Goal: Task Accomplishment & Management: Manage account settings

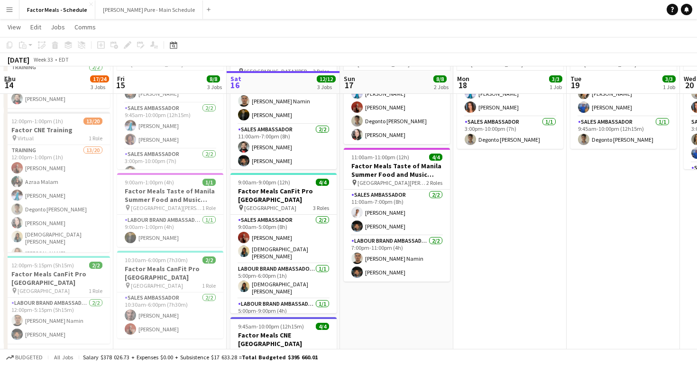
scroll to position [86, 0]
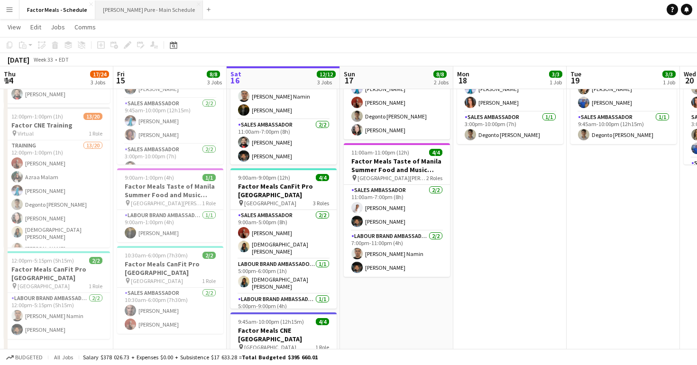
click at [120, 10] on button "[PERSON_NAME] Pure - Main Schedule Close" at bounding box center [149, 9] width 108 height 18
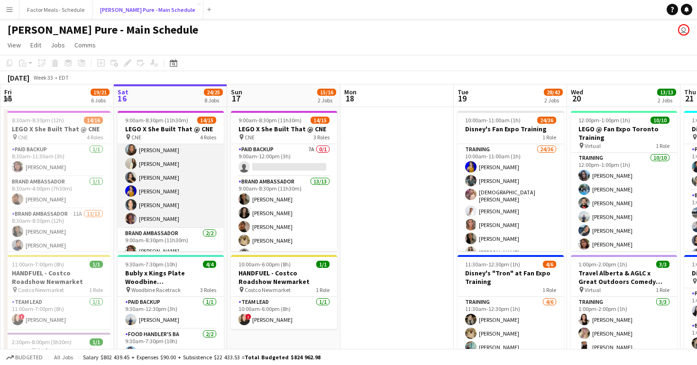
scroll to position [121, 0]
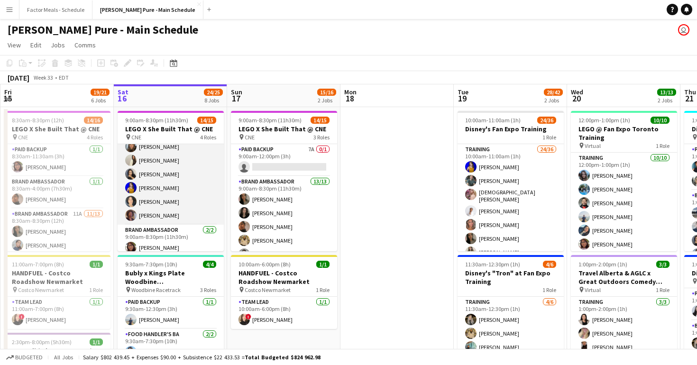
click at [148, 214] on app-card-role "Brand Ambassador [DATE] 9:00am-8:30pm (11h30m) [PERSON_NAME] [PERSON_NAME] [PER…" at bounding box center [171, 140] width 106 height 170
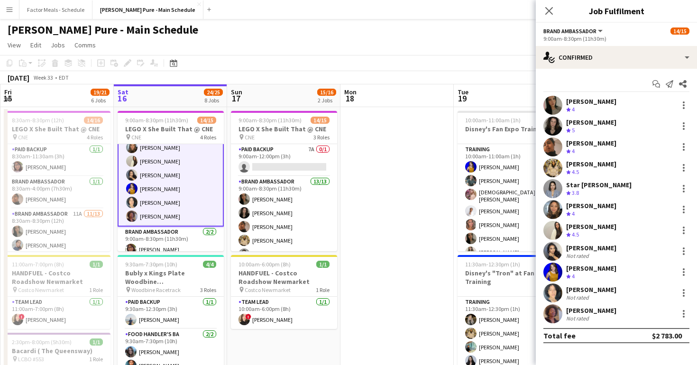
scroll to position [122, 0]
click at [554, 315] on app-user-avatar at bounding box center [553, 314] width 19 height 19
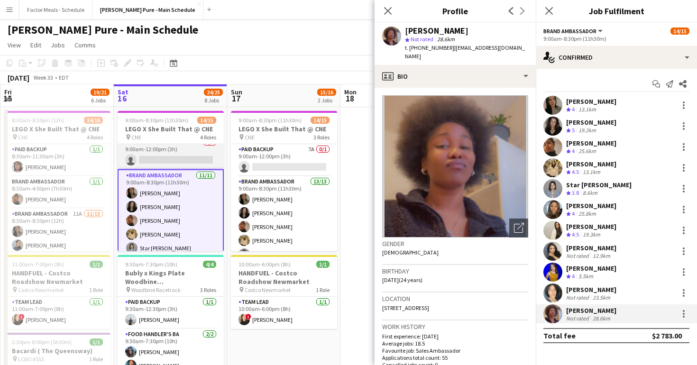
scroll to position [0, 0]
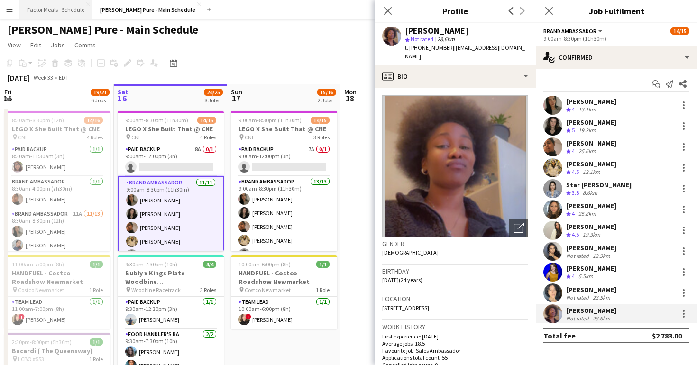
click at [63, 10] on button "Factor Meals - Schedule Close" at bounding box center [55, 9] width 73 height 18
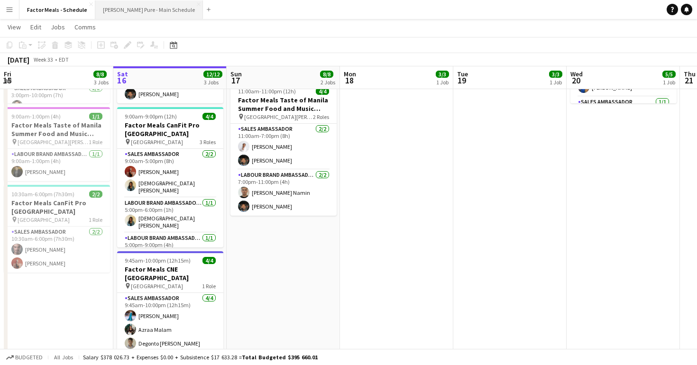
click at [129, 9] on button "[PERSON_NAME] Pure - Main Schedule Close" at bounding box center [149, 9] width 108 height 18
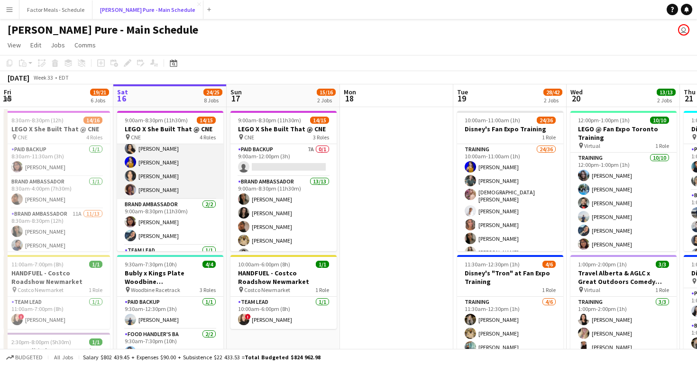
scroll to position [148, 0]
click at [154, 185] on app-card-role "Brand Ambassador [DATE] 9:00am-8:30pm (11h30m) [PERSON_NAME] [PERSON_NAME] [PER…" at bounding box center [170, 114] width 106 height 170
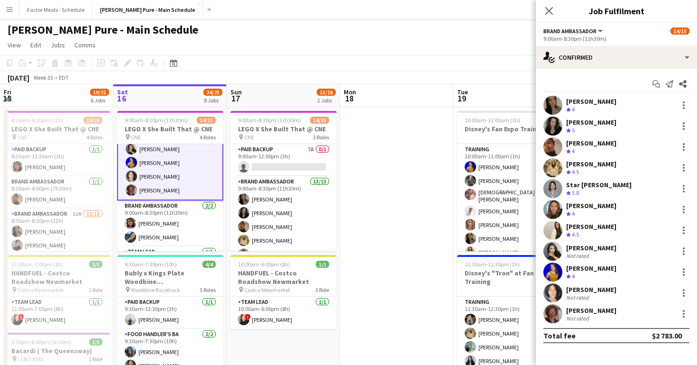
scroll to position [148, 0]
click at [552, 318] on app-user-avatar at bounding box center [553, 314] width 19 height 19
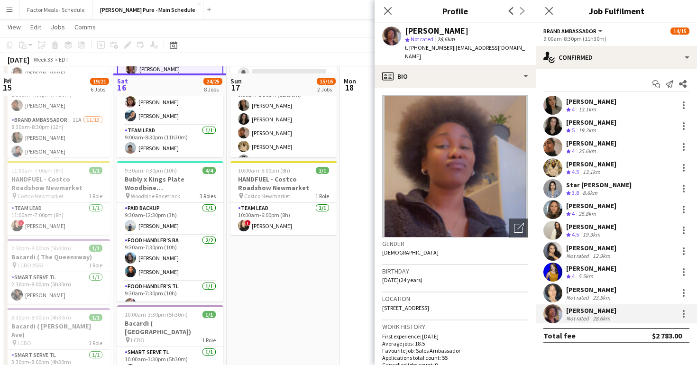
scroll to position [105, 0]
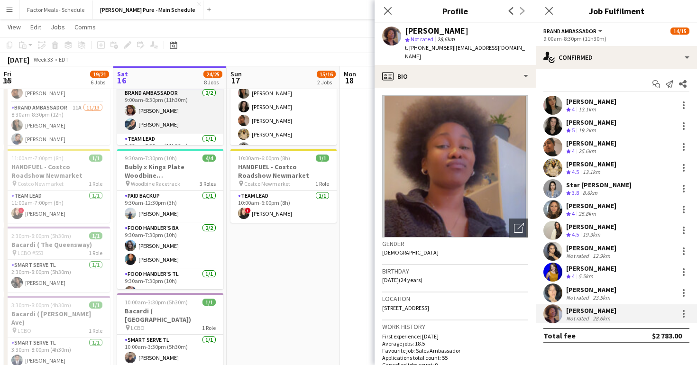
click at [131, 112] on app-user-avatar at bounding box center [130, 110] width 11 height 11
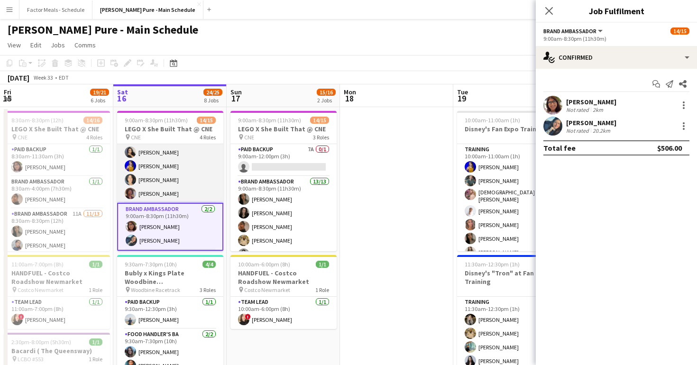
scroll to position [165, 0]
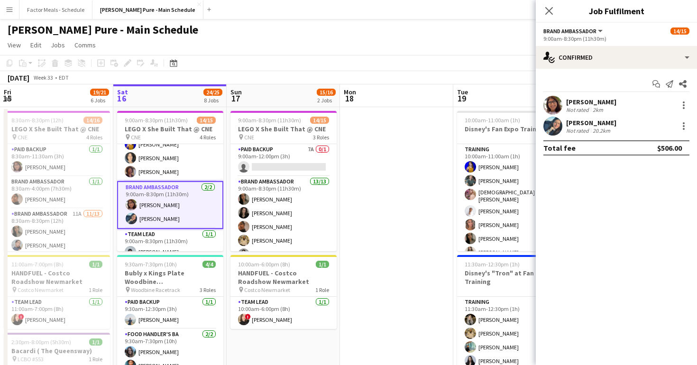
click at [556, 108] on app-user-avatar at bounding box center [553, 105] width 19 height 19
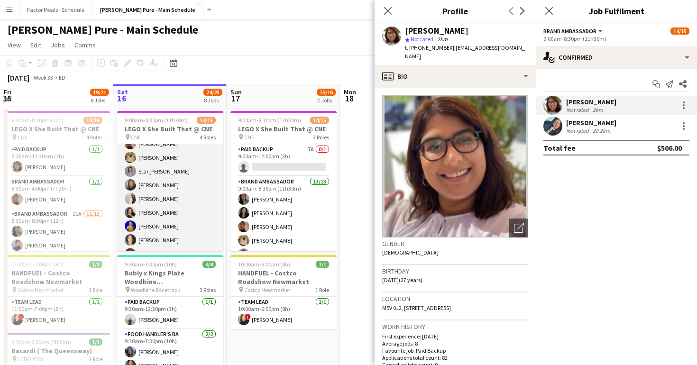
scroll to position [83, 0]
click at [147, 239] on app-card-role "Brand Ambassador [DATE] 9:00am-8:30pm (11h30m) [PERSON_NAME] [PERSON_NAME] [PER…" at bounding box center [170, 178] width 106 height 170
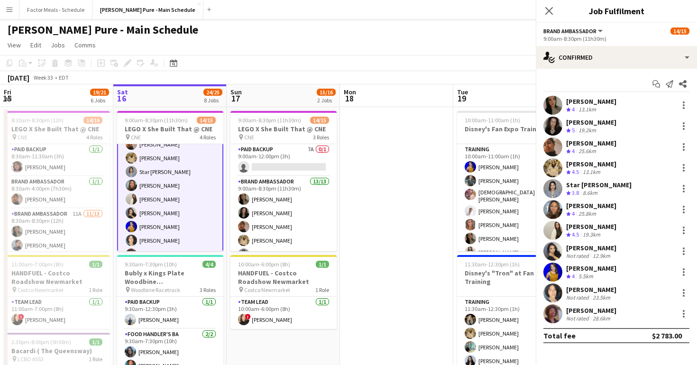
scroll to position [84, 0]
click at [557, 290] on app-user-avatar at bounding box center [553, 293] width 19 height 19
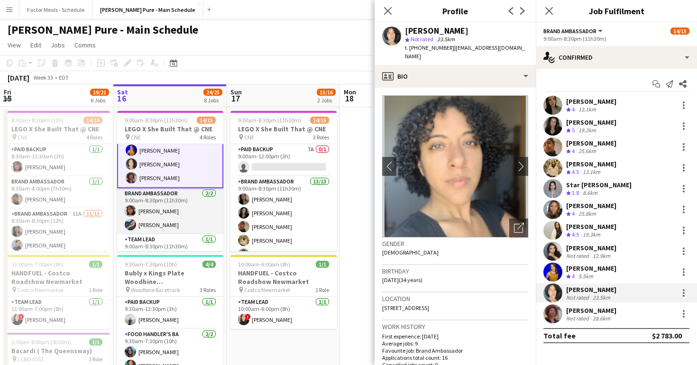
scroll to position [175, 0]
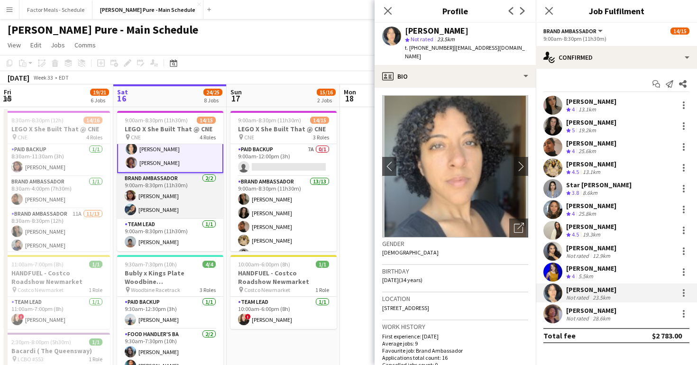
click at [131, 195] on app-user-avatar at bounding box center [130, 195] width 11 height 11
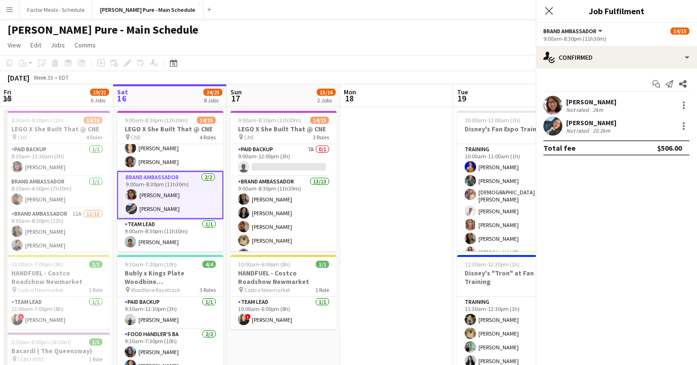
scroll to position [174, 0]
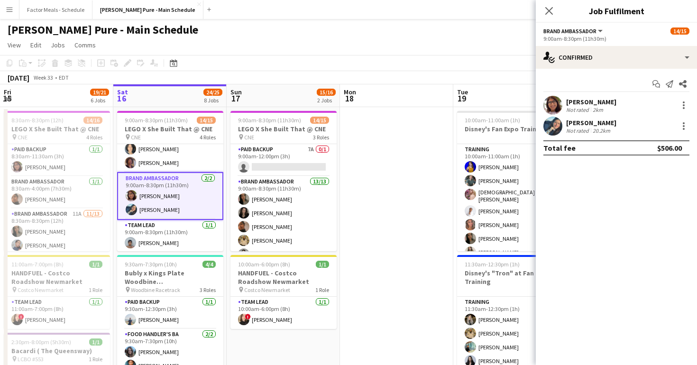
click at [556, 105] on app-user-avatar at bounding box center [553, 105] width 19 height 19
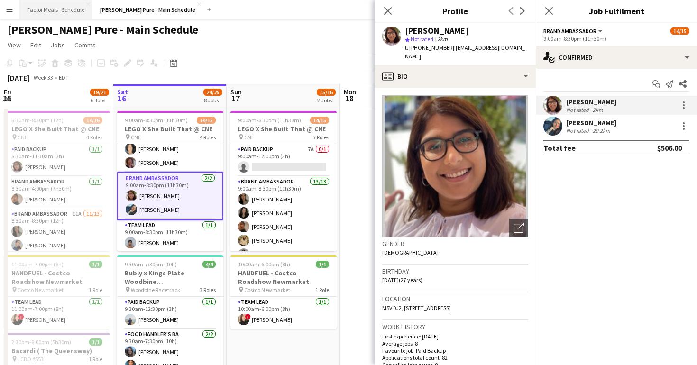
click at [51, 12] on button "Factor Meals - Schedule Close" at bounding box center [55, 9] width 73 height 18
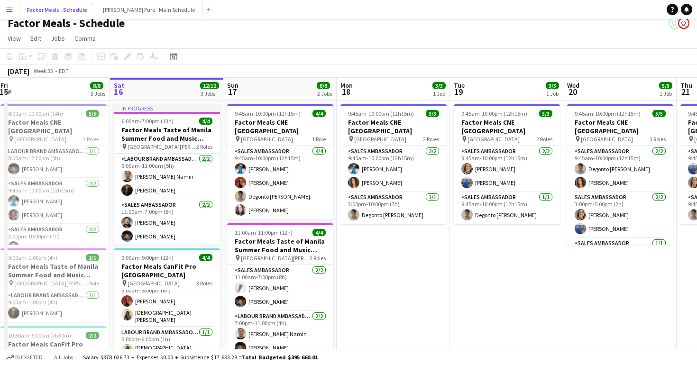
scroll to position [4, 0]
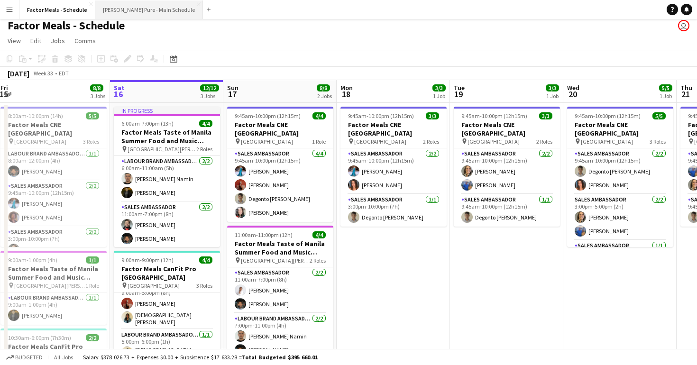
click at [108, 7] on button "[PERSON_NAME] Pure - Main Schedule Close" at bounding box center [149, 9] width 108 height 18
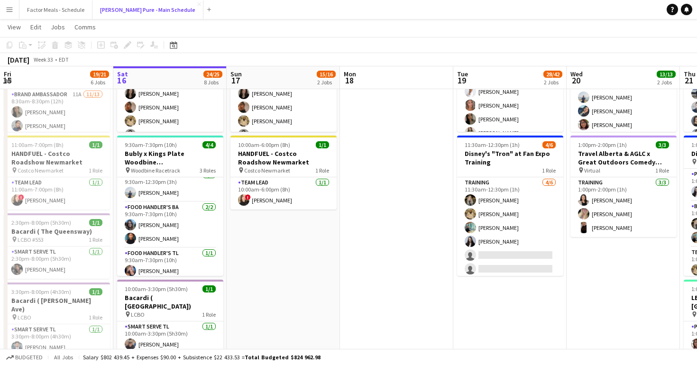
scroll to position [12, 0]
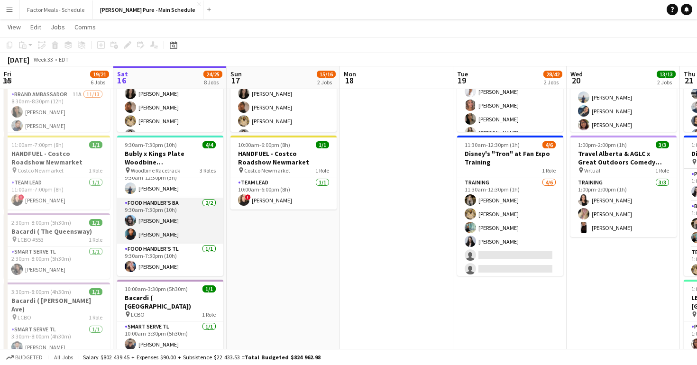
click at [132, 235] on app-user-avatar at bounding box center [130, 234] width 11 height 11
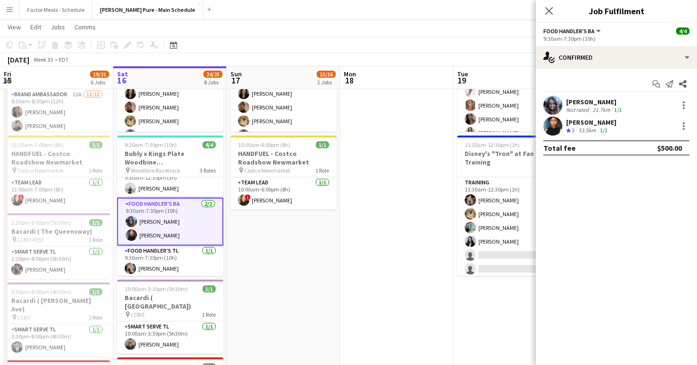
click at [558, 119] on app-user-avatar at bounding box center [553, 126] width 19 height 19
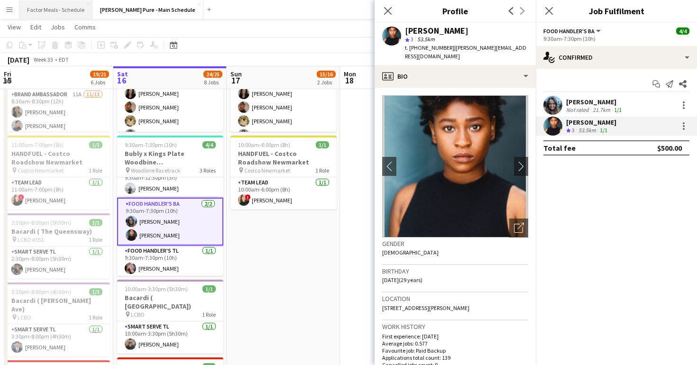
click at [57, 7] on button "Factor Meals - Schedule Close" at bounding box center [55, 9] width 73 height 18
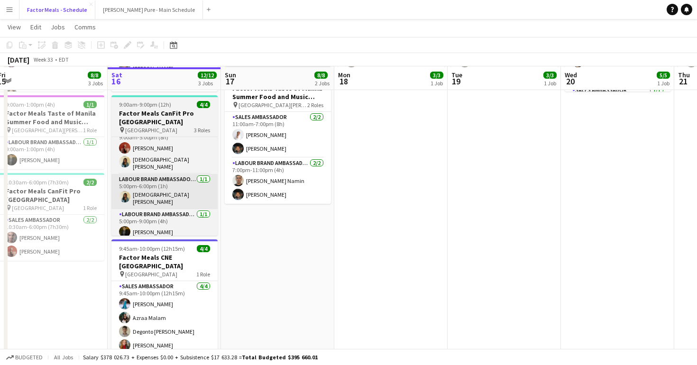
scroll to position [160, 0]
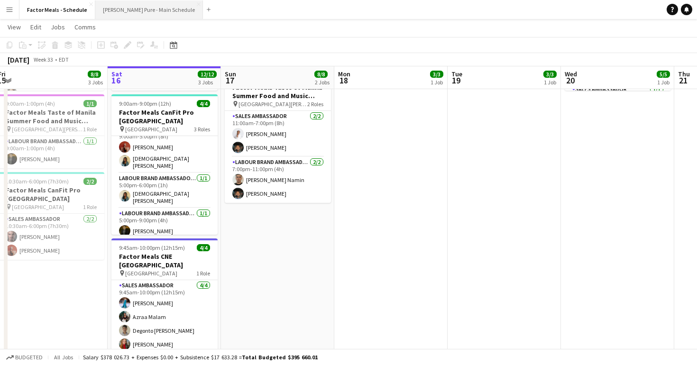
click at [122, 11] on button "[PERSON_NAME] Pure - Main Schedule Close" at bounding box center [149, 9] width 108 height 18
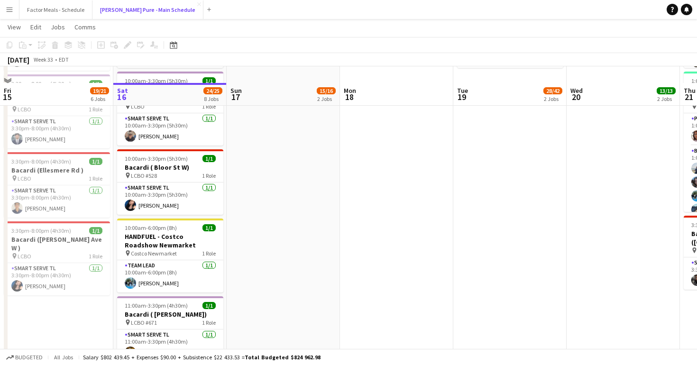
scroll to position [316, 0]
